Goal: Find specific page/section: Find specific page/section

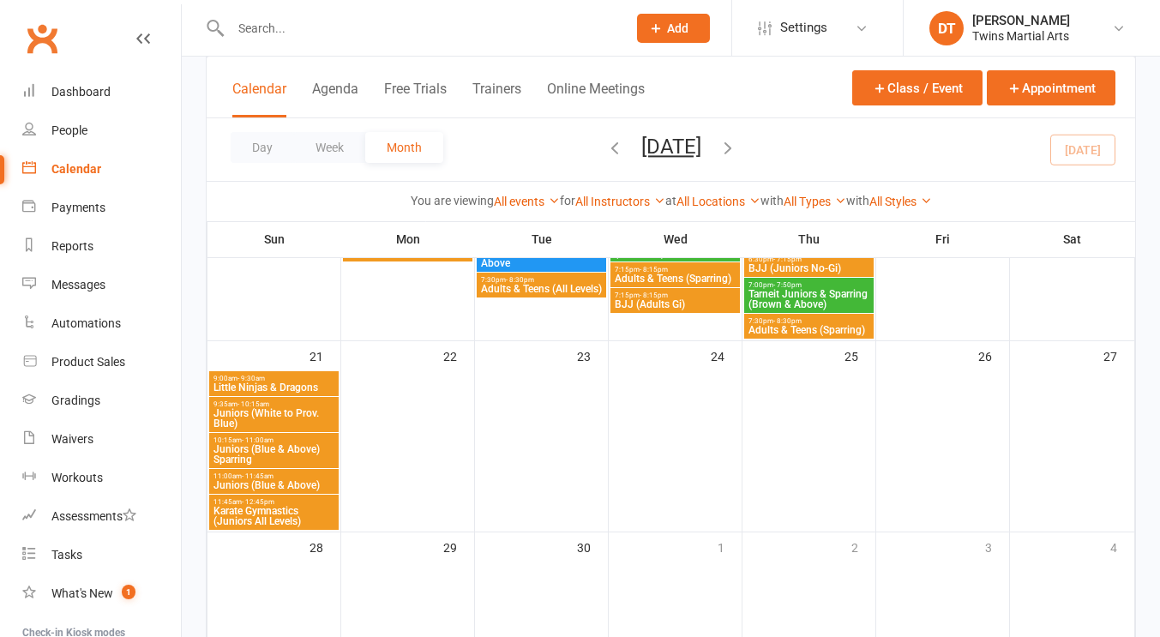
scroll to position [1601, 0]
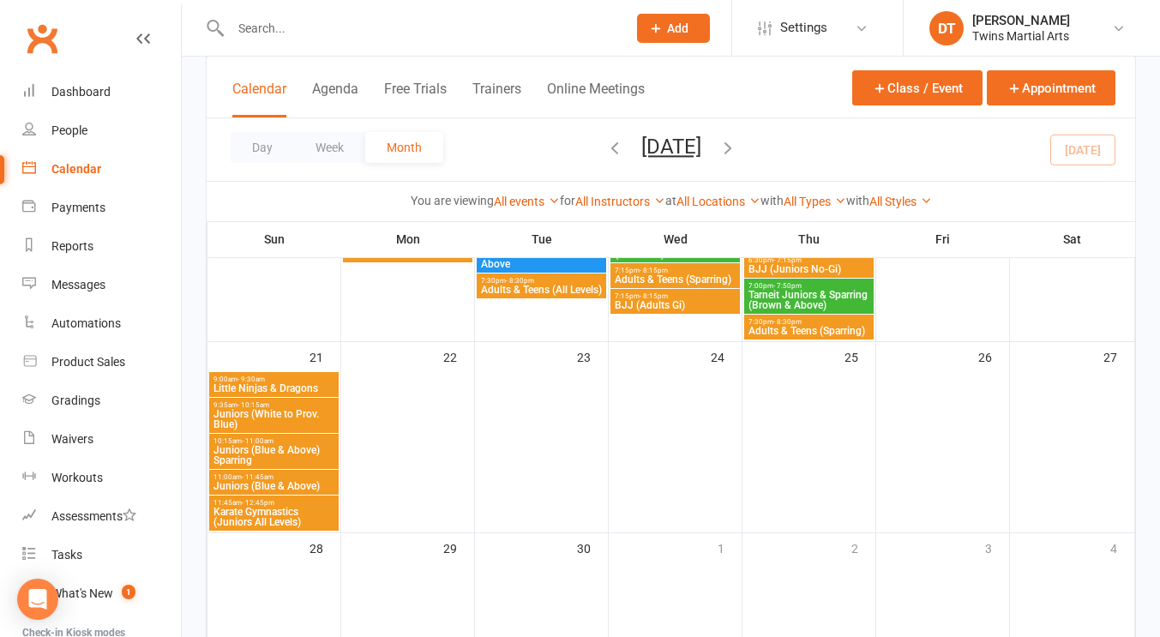
click at [394, 24] on input "text" at bounding box center [420, 28] width 389 height 24
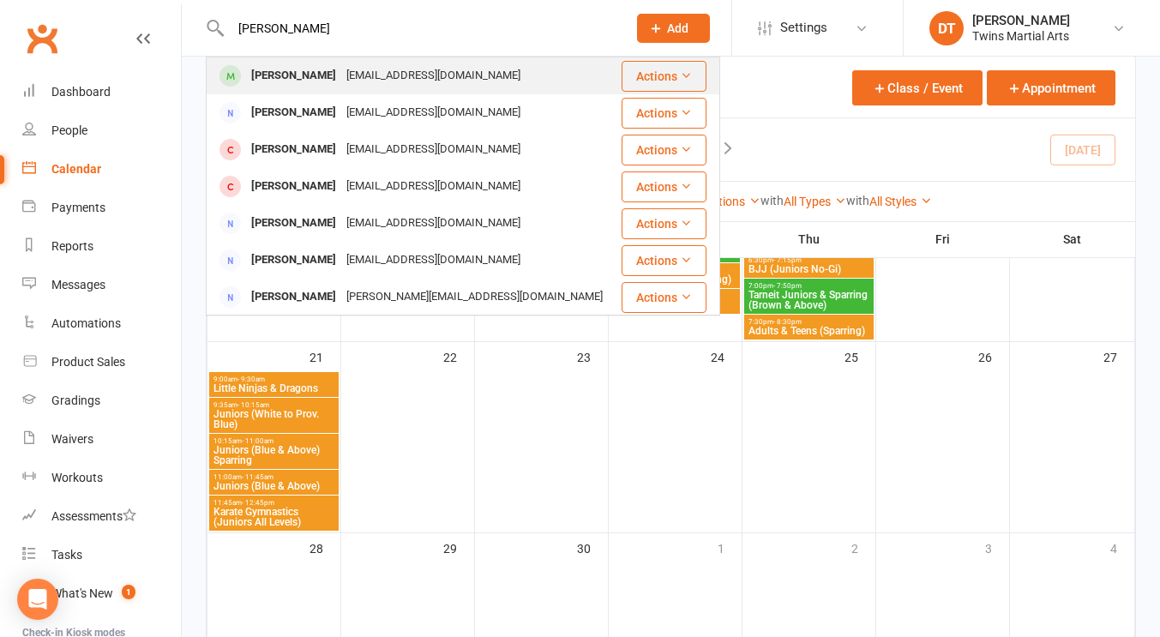
type input "[PERSON_NAME]"
click at [404, 78] on div "[EMAIL_ADDRESS][DOMAIN_NAME]" at bounding box center [433, 75] width 184 height 25
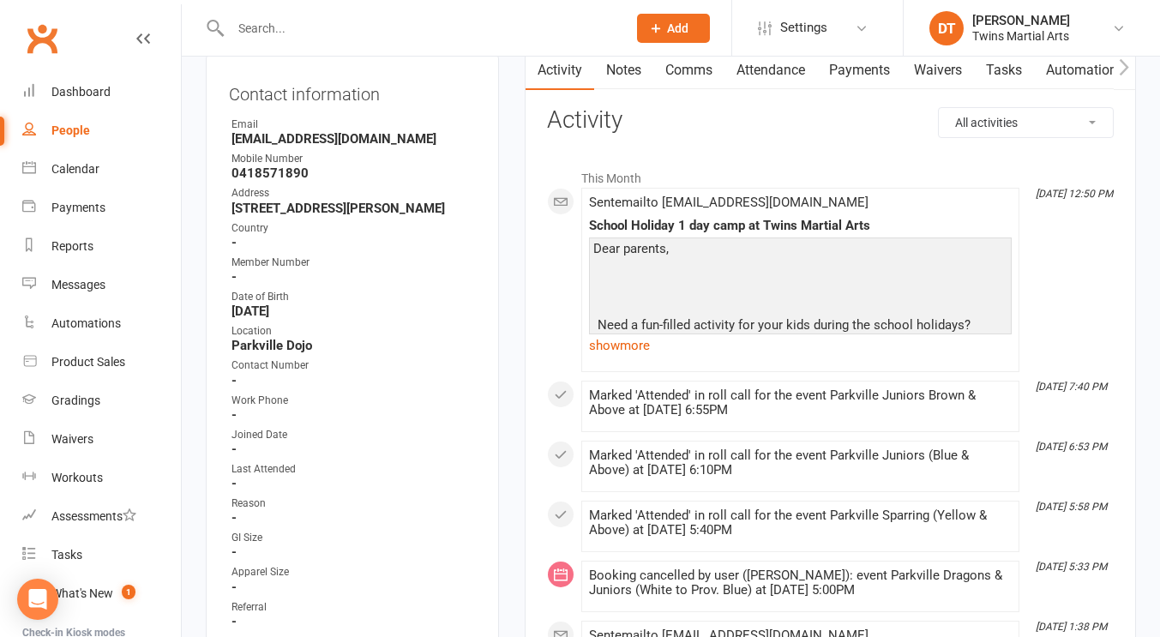
scroll to position [184, 0]
click at [634, 343] on link "show more" at bounding box center [800, 344] width 423 height 24
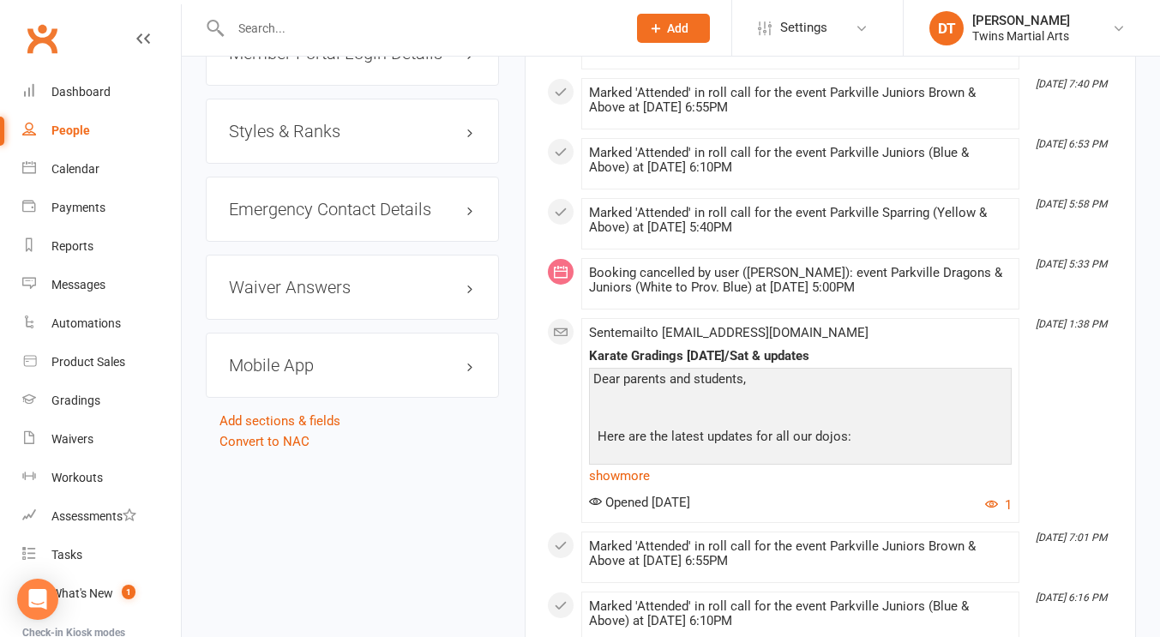
scroll to position [2067, 0]
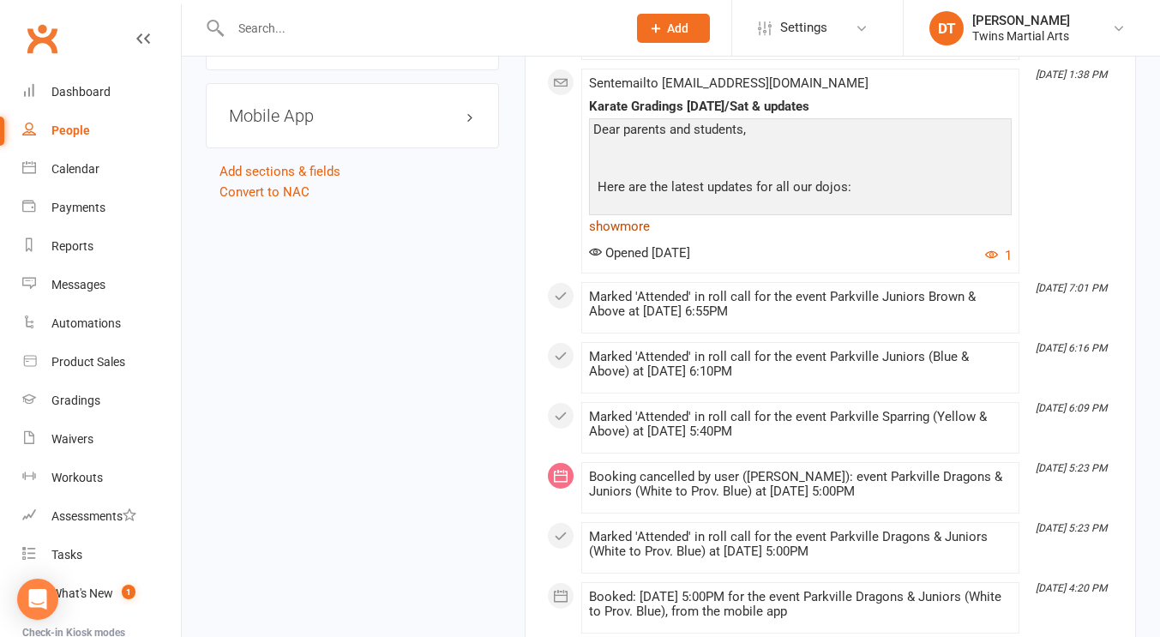
click at [641, 224] on link "show more" at bounding box center [800, 226] width 423 height 24
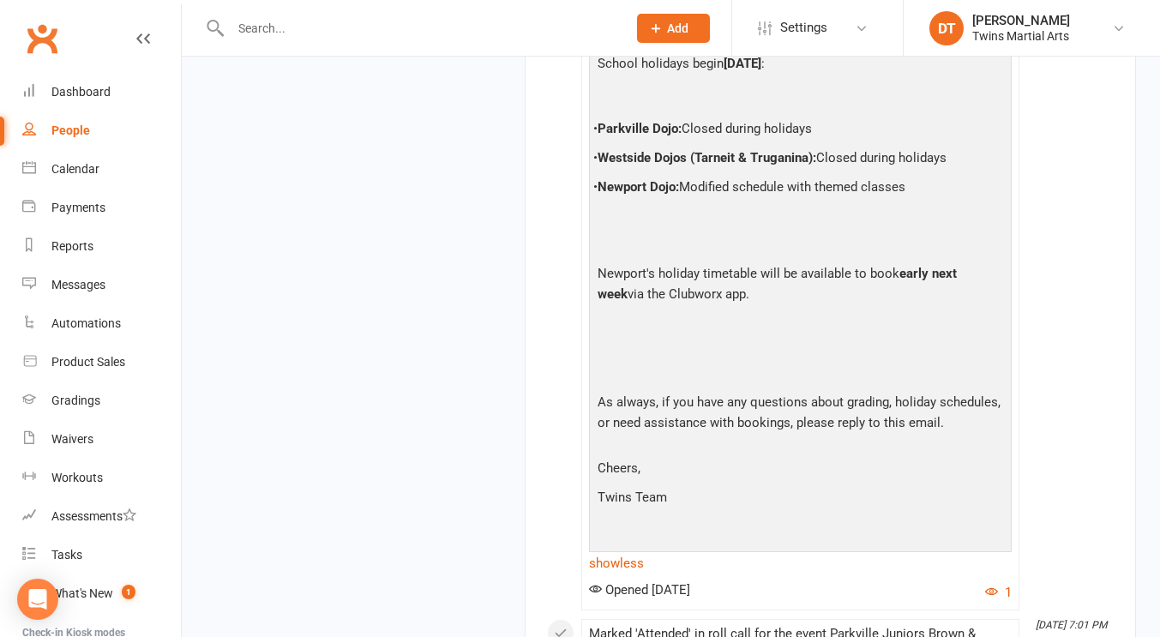
scroll to position [2800, 0]
click at [792, 227] on div "• [GEOGRAPHIC_DATA] Dojo: Closed during holidays • [GEOGRAPHIC_DATA] (Tarneit &…" at bounding box center [800, 169] width 414 height 127
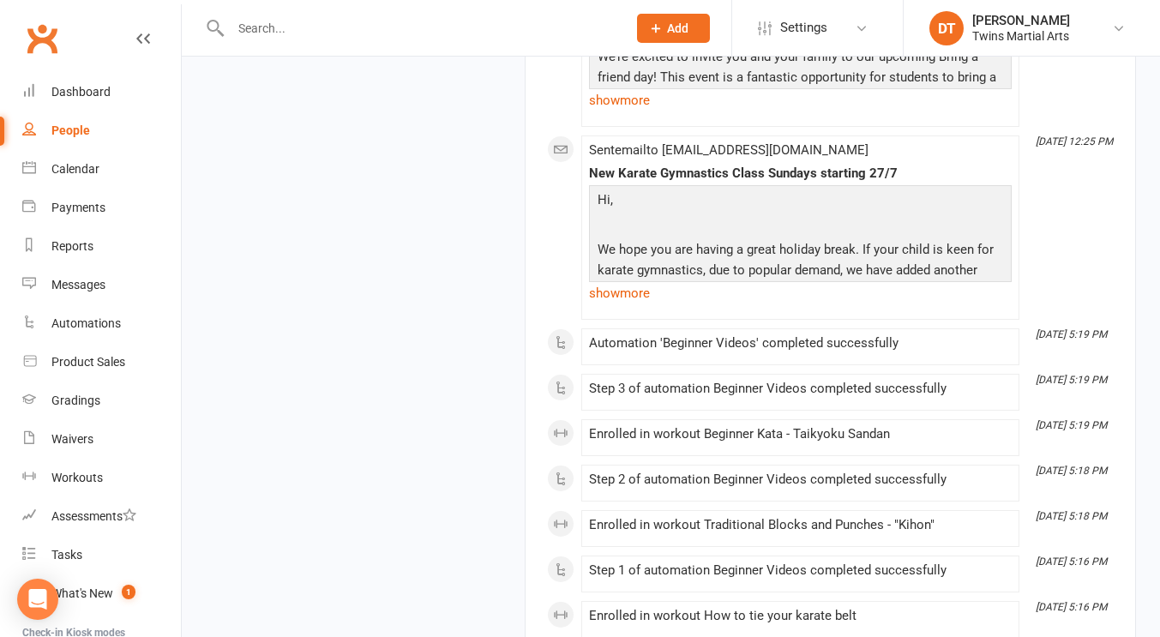
scroll to position [8728, 0]
click at [332, 33] on input "text" at bounding box center [420, 28] width 389 height 24
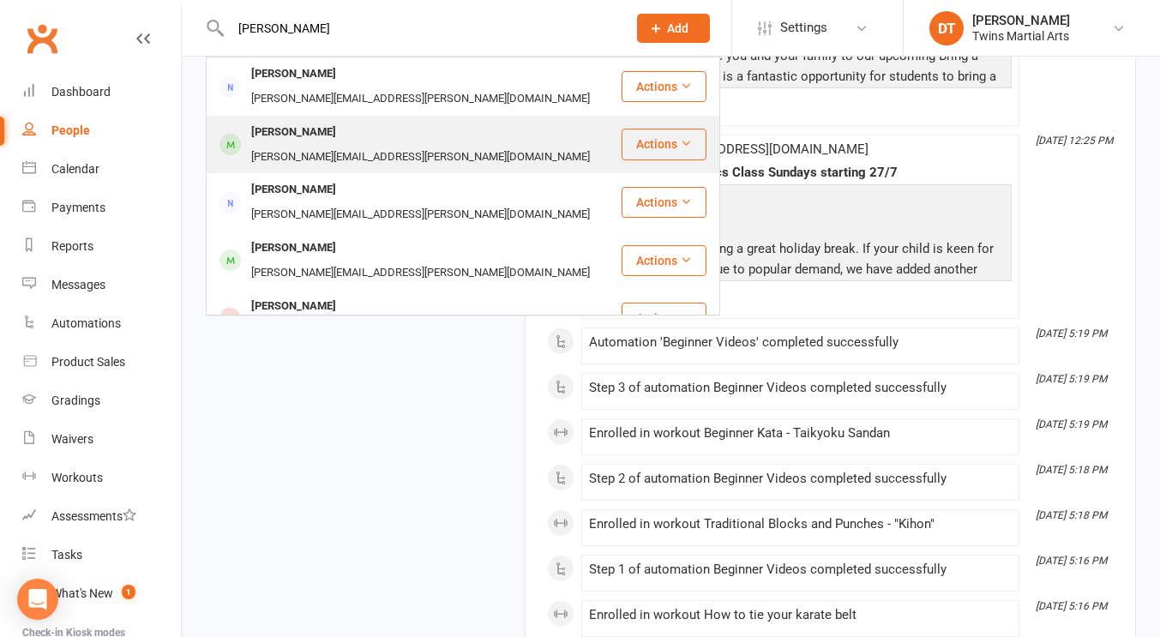
type input "[PERSON_NAME]"
click at [367, 145] on div "[PERSON_NAME][EMAIL_ADDRESS][PERSON_NAME][DOMAIN_NAME]" at bounding box center [420, 157] width 349 height 25
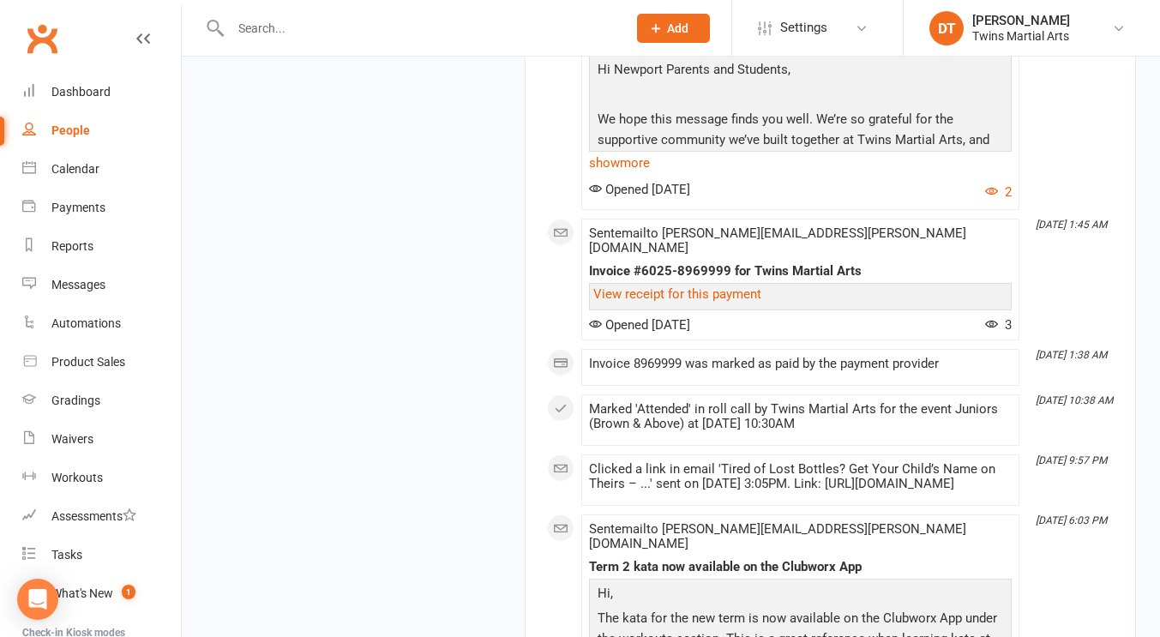
scroll to position [2252, 0]
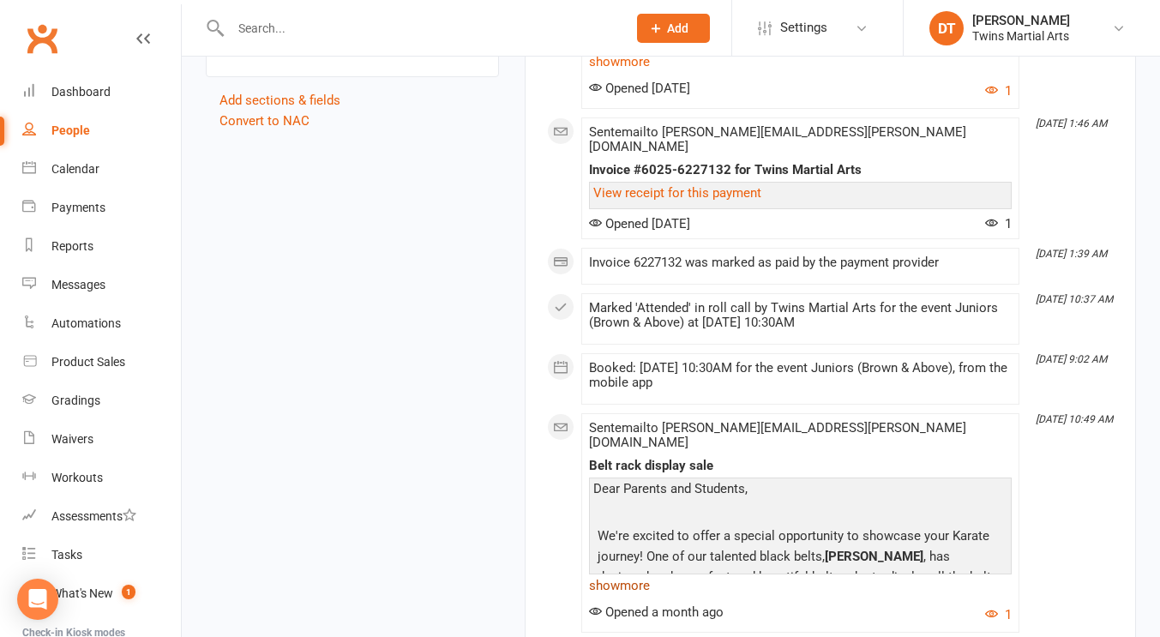
click at [627, 574] on link "show more" at bounding box center [800, 586] width 423 height 24
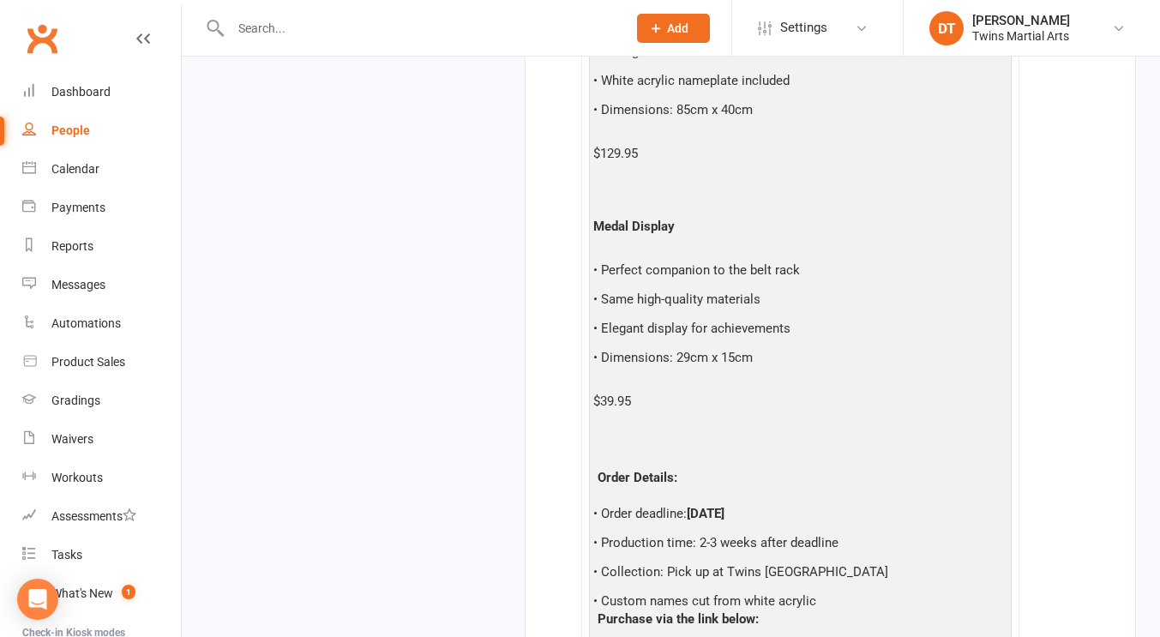
scroll to position [3098, 0]
